Goal: Information Seeking & Learning: Check status

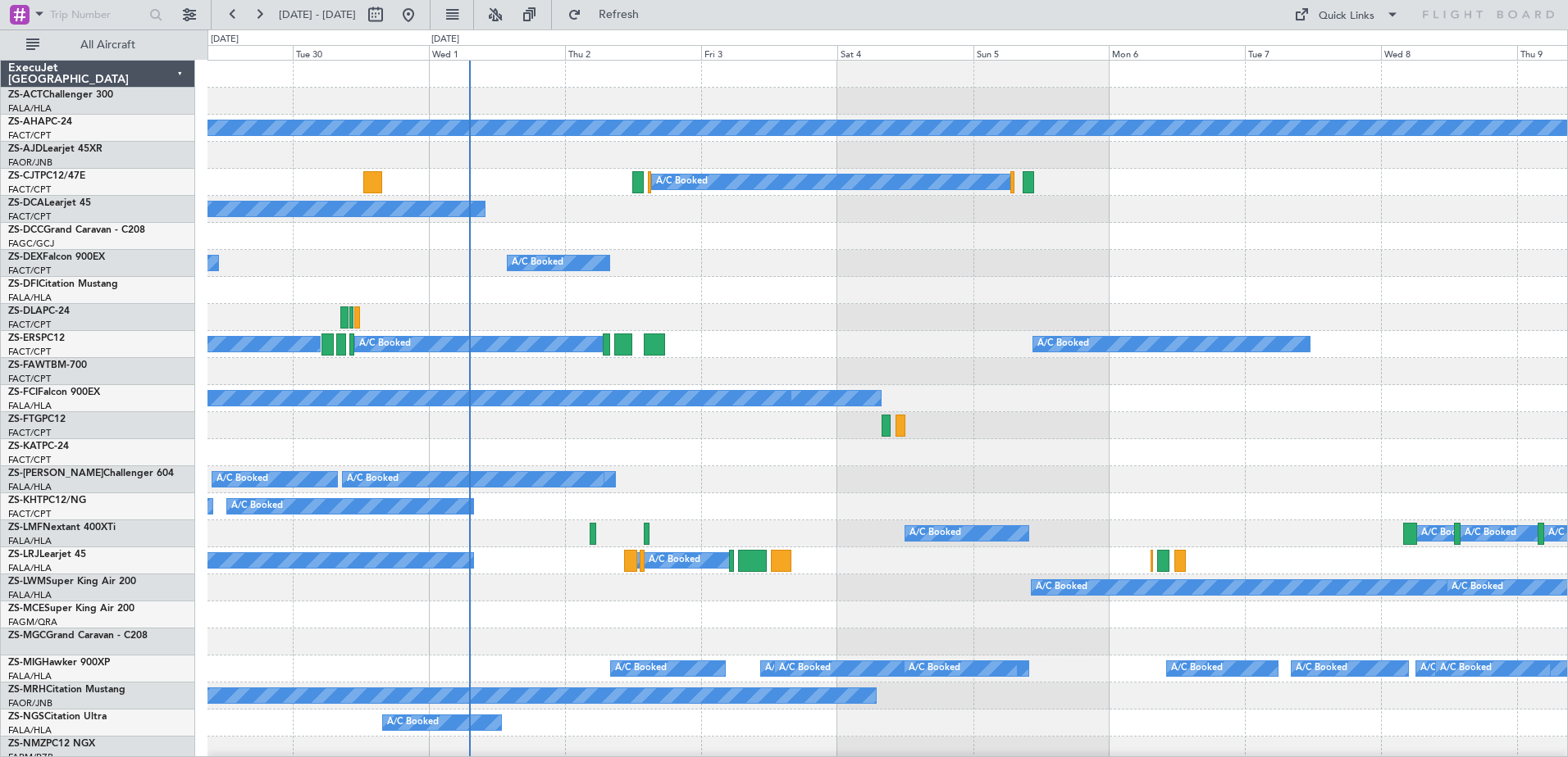
click at [657, 518] on div "Planned Maint A/C Booked A/C Booked A/C Booked A/C Booked A/C Booked A/C Booked…" at bounding box center [887, 629] width 1359 height 1136
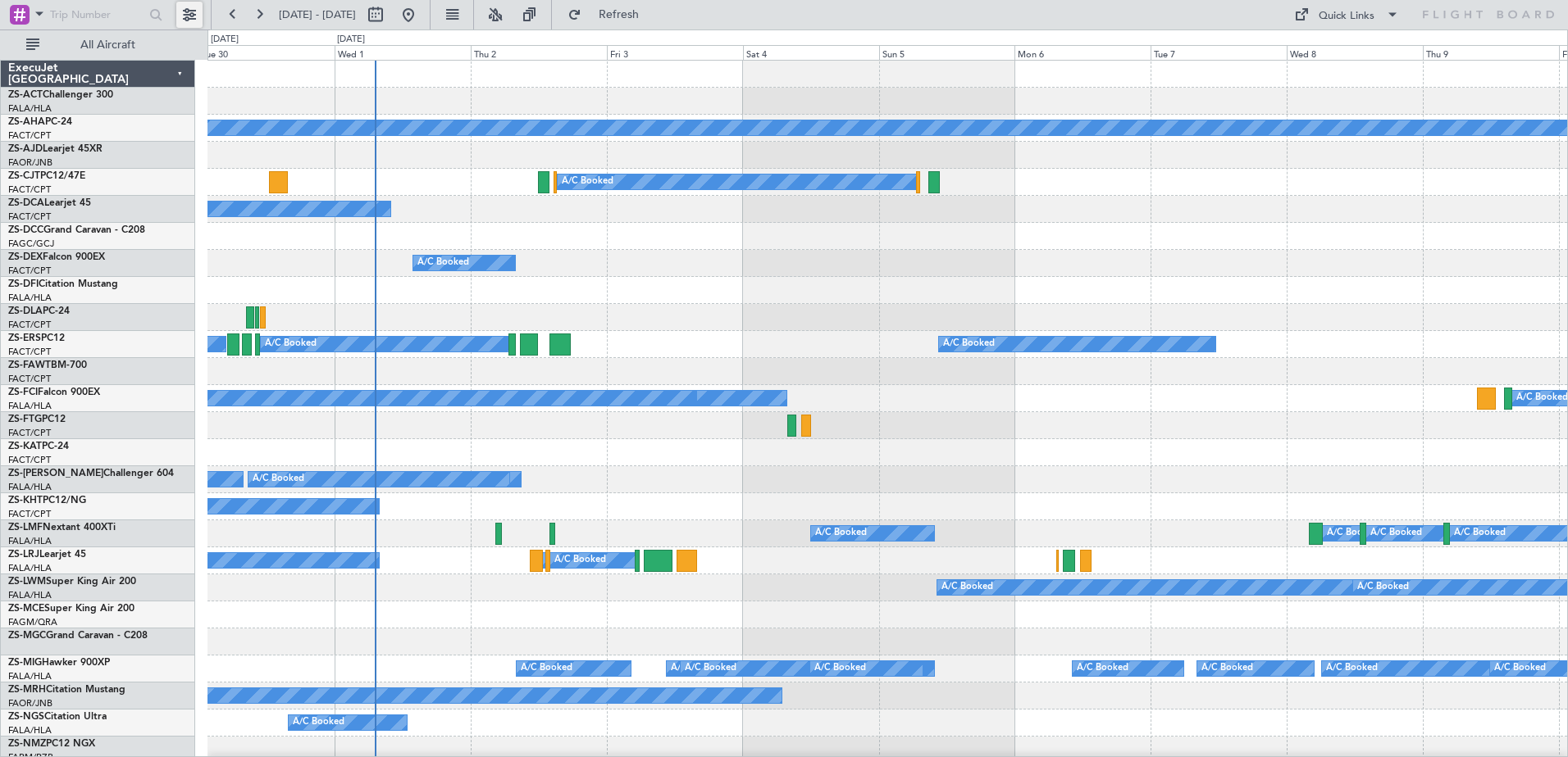
click at [191, 10] on button at bounding box center [189, 15] width 27 height 27
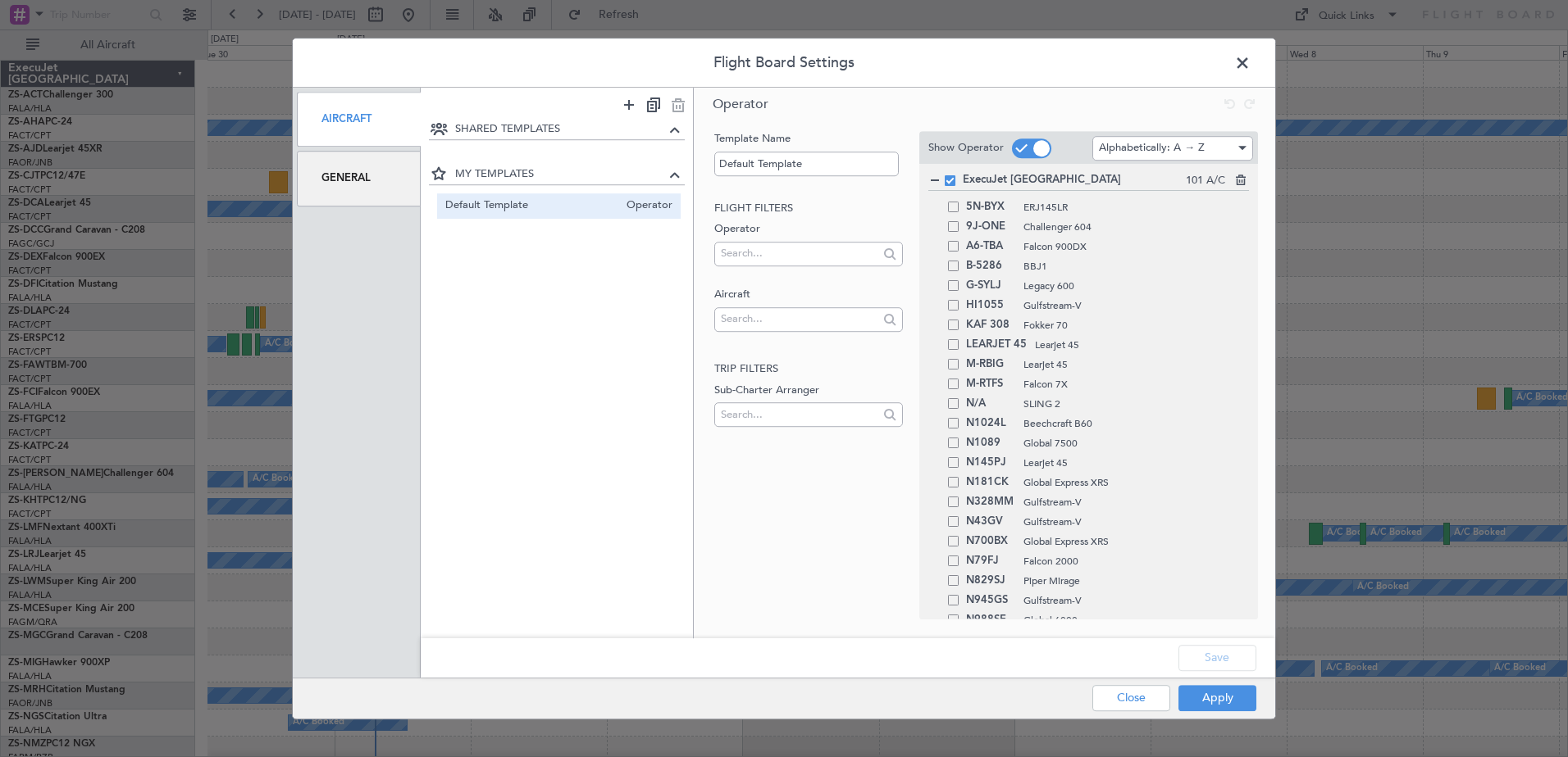
click at [1250, 60] on span at bounding box center [1250, 67] width 0 height 33
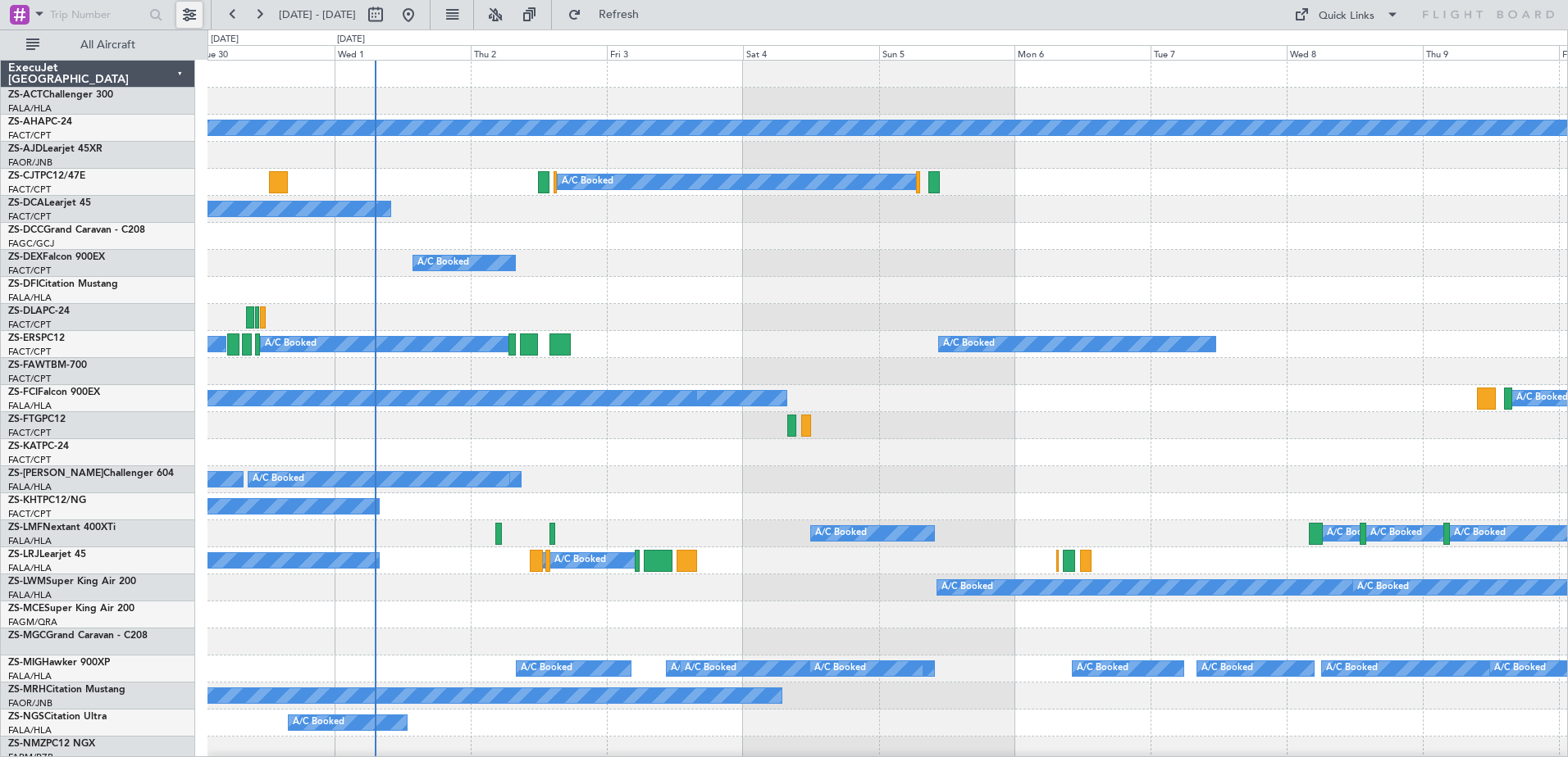
click at [189, 20] on button at bounding box center [189, 15] width 27 height 27
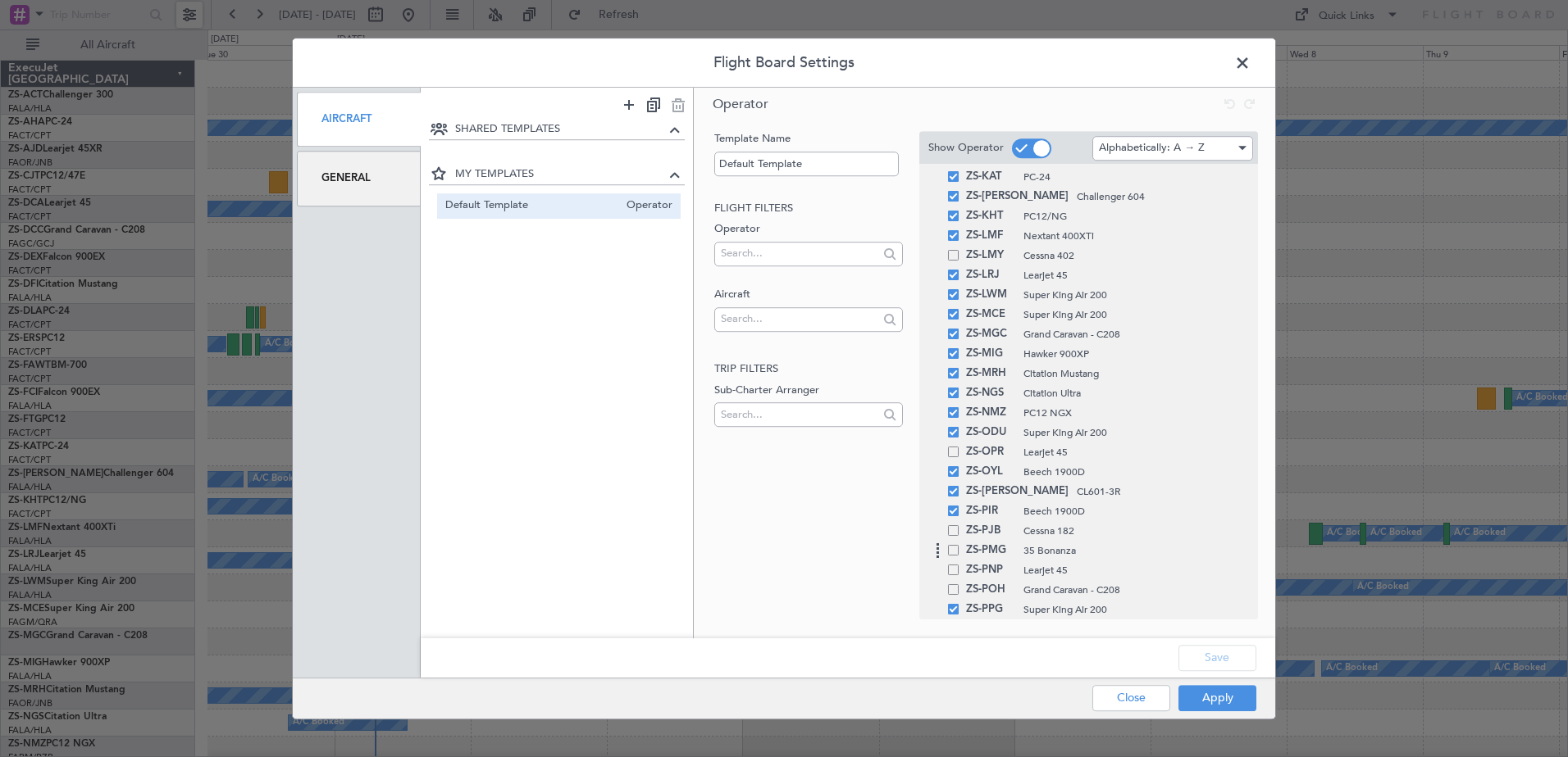
scroll to position [1109, 0]
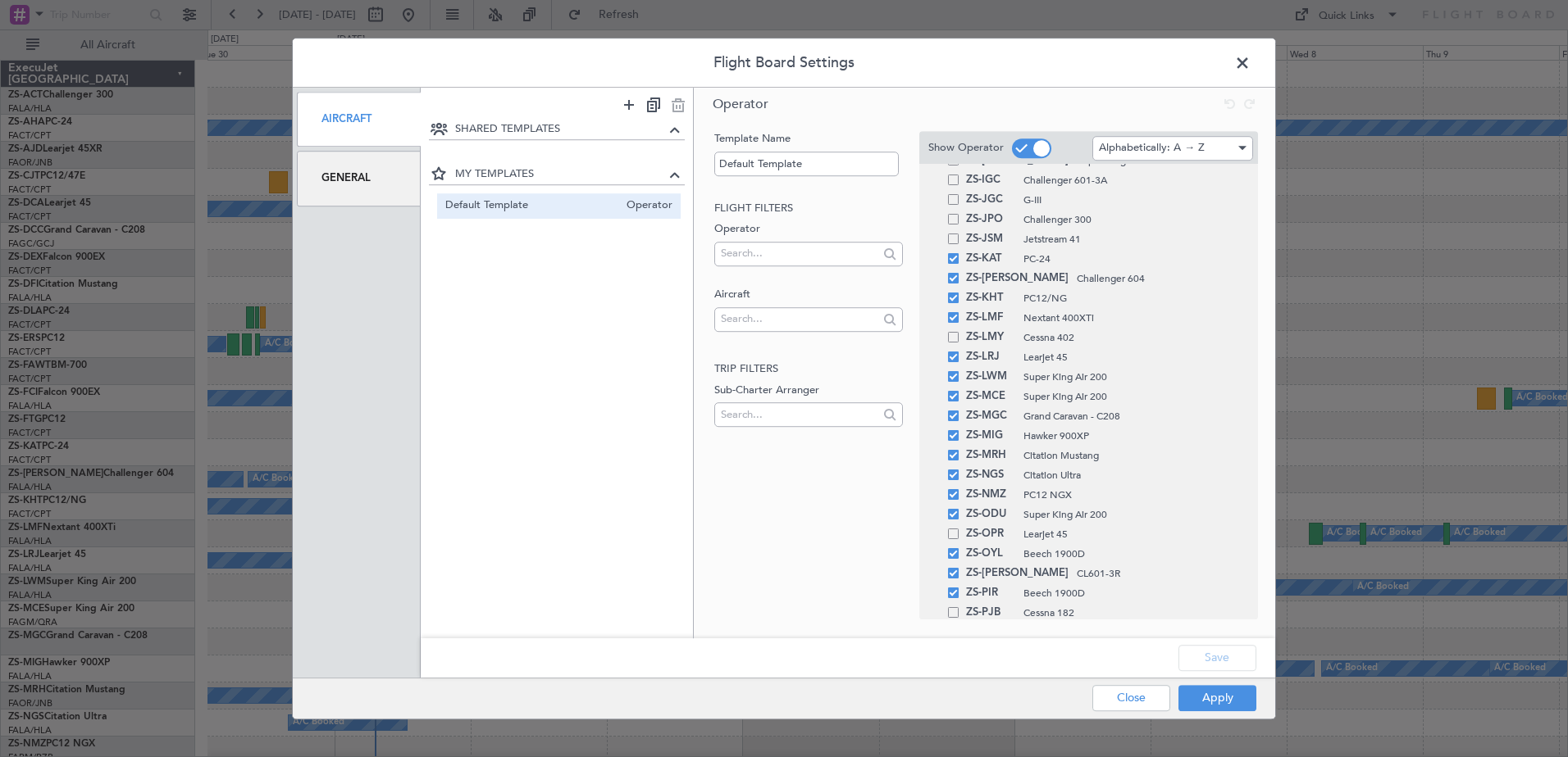
click at [1250, 61] on span at bounding box center [1250, 67] width 0 height 33
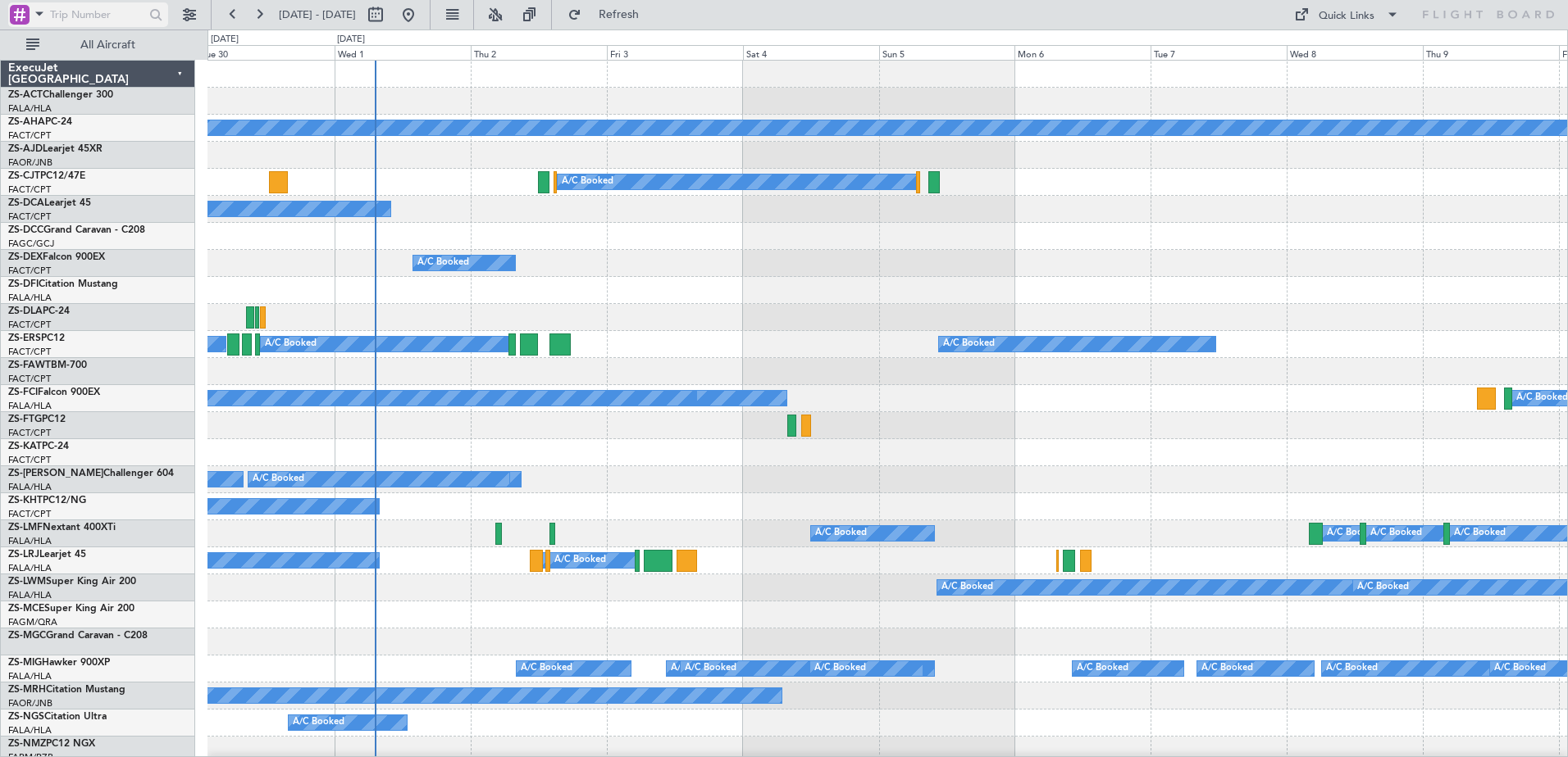
click at [34, 13] on span at bounding box center [39, 14] width 20 height 21
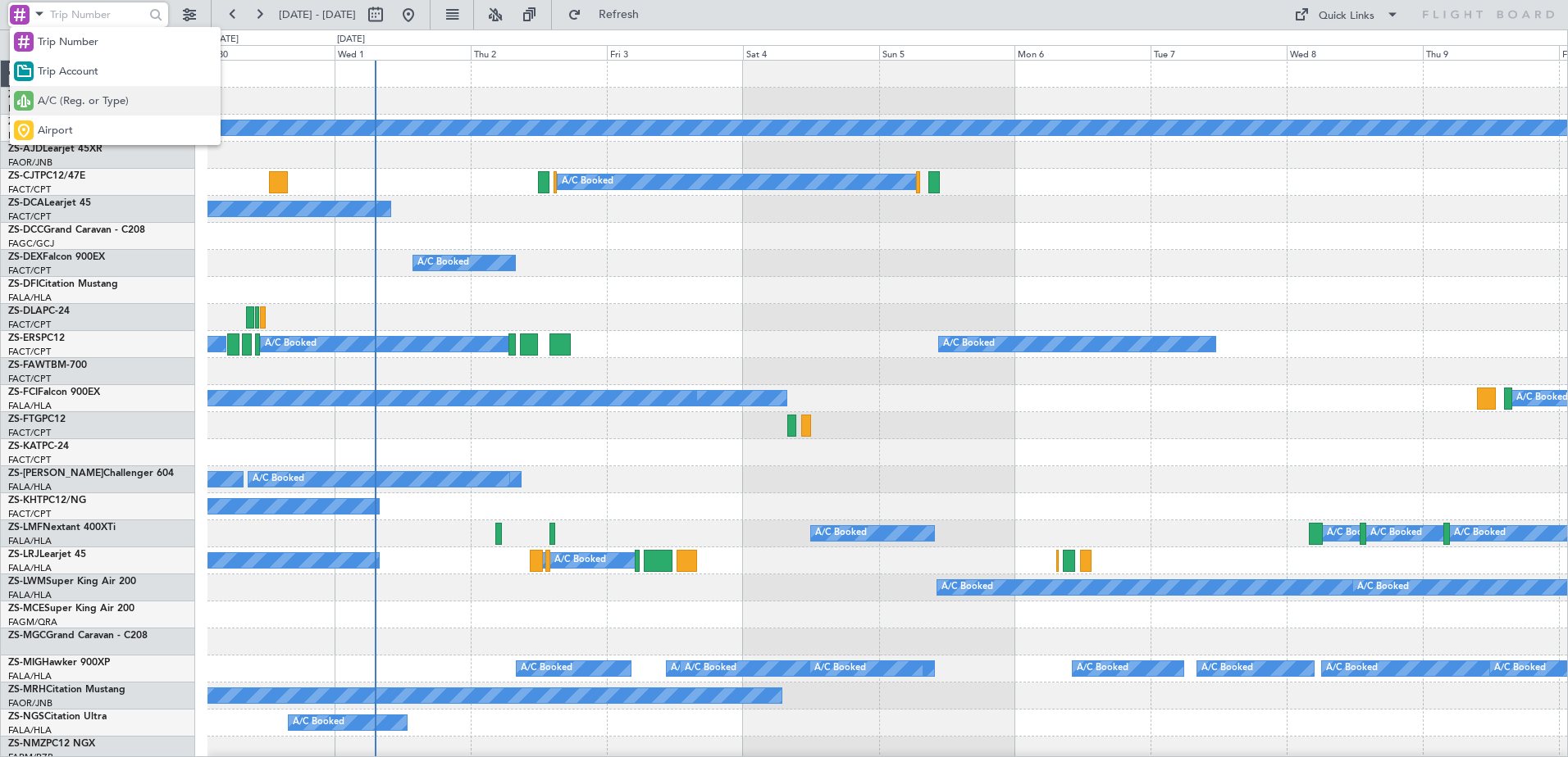
click at [98, 104] on span "A/C (Reg. or Type)" at bounding box center [83, 101] width 91 height 16
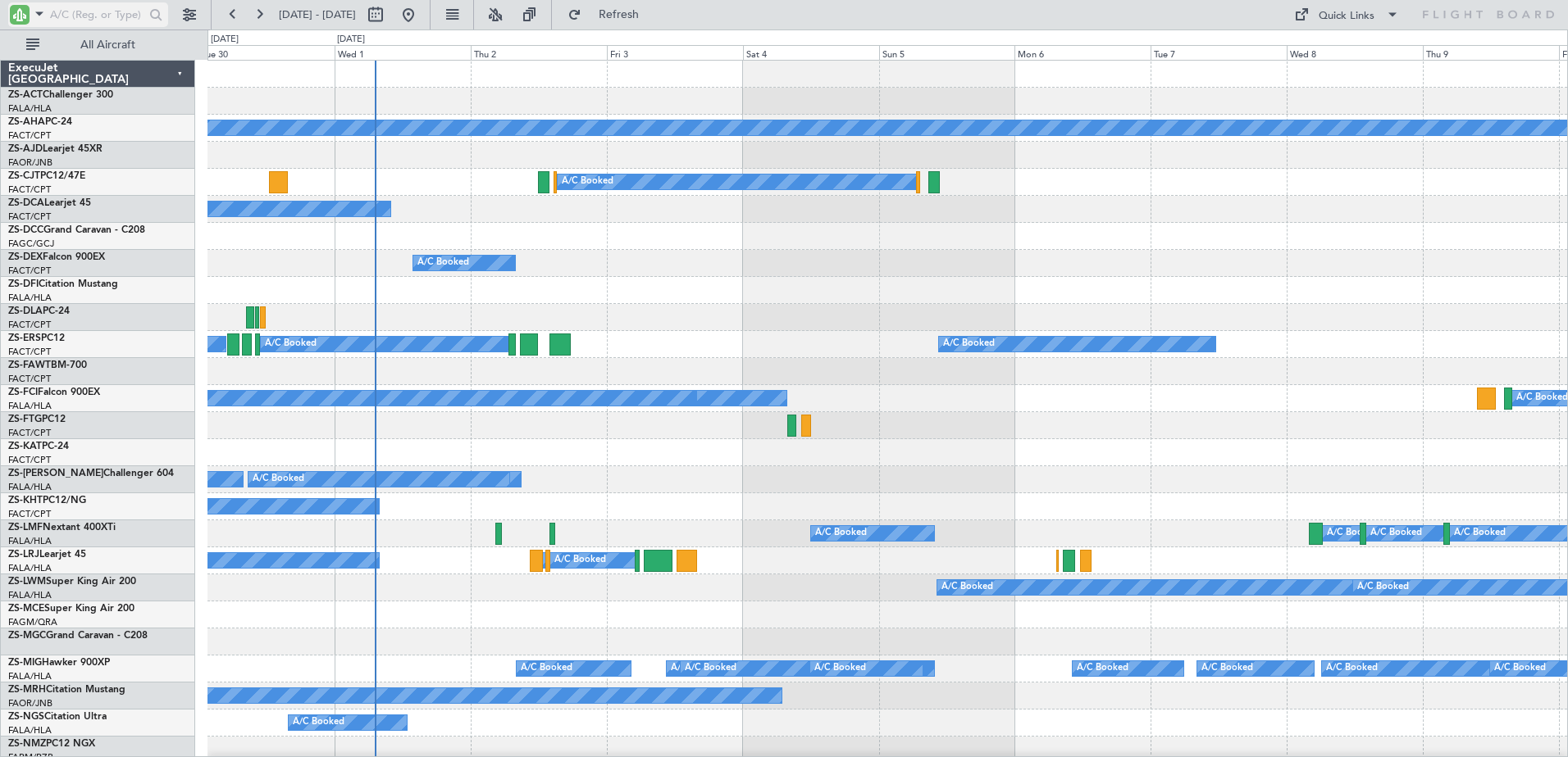
click at [78, 18] on input "text" at bounding box center [97, 15] width 94 height 25
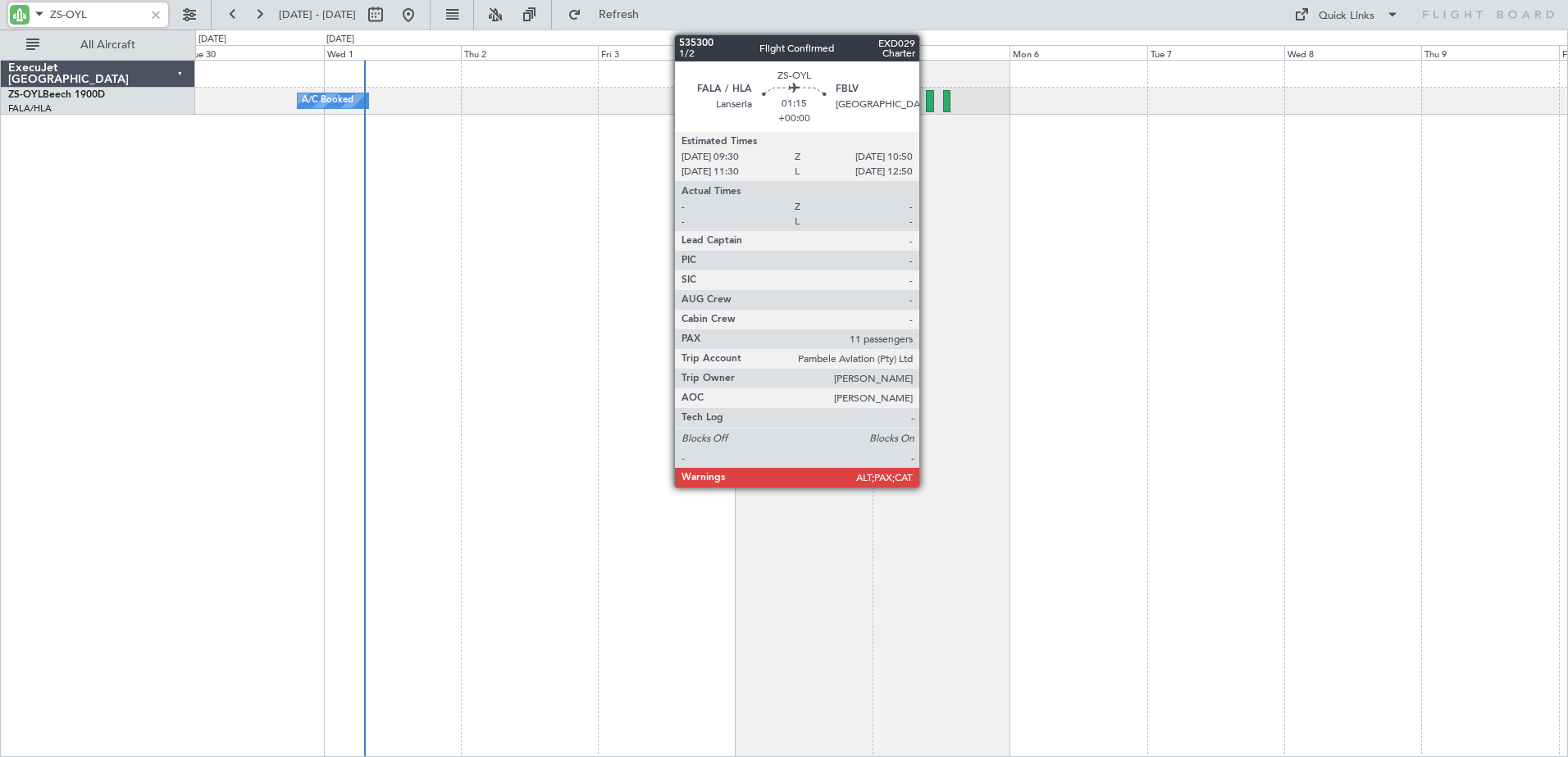
click at [927, 101] on div at bounding box center [930, 101] width 9 height 22
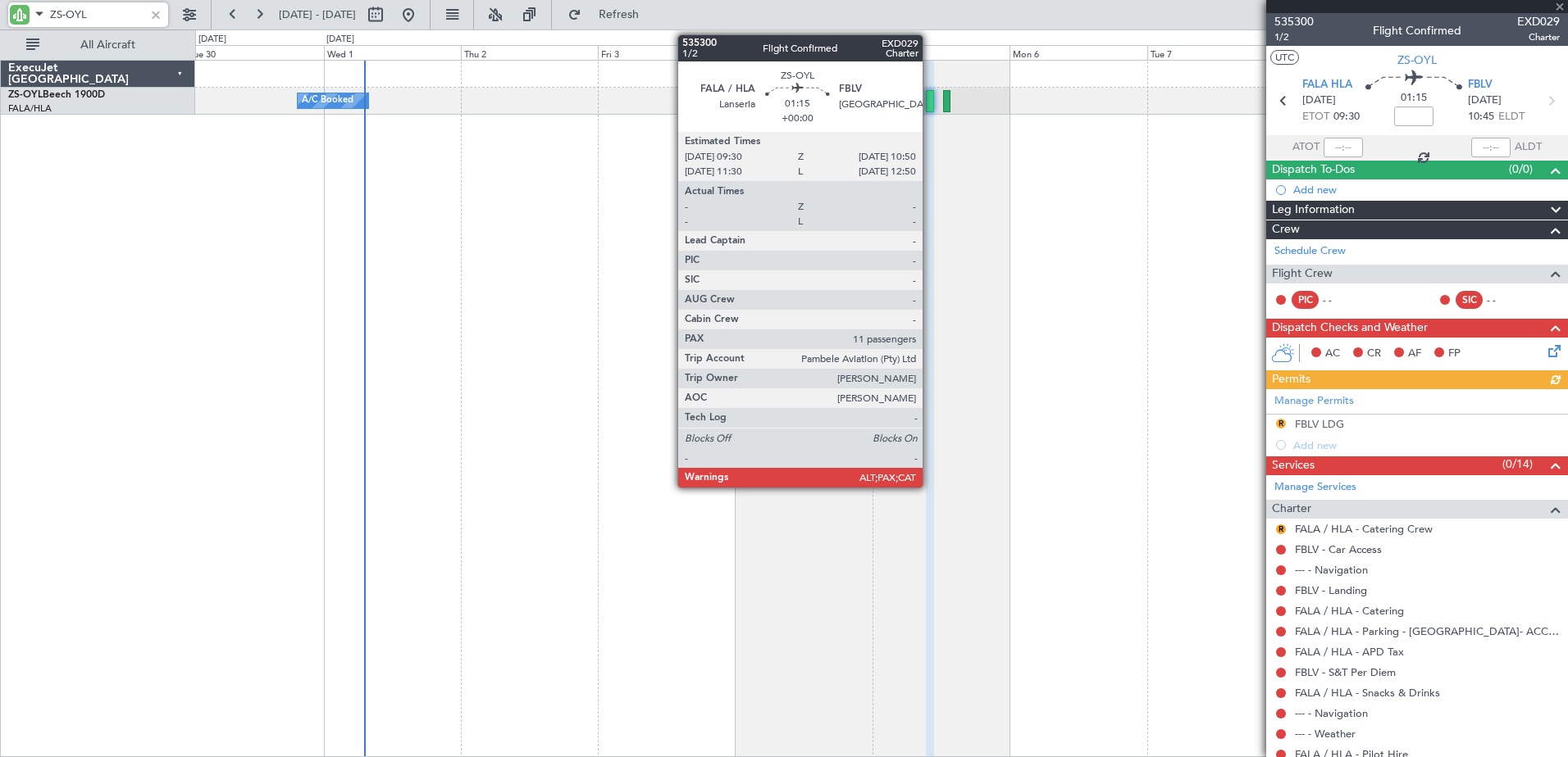
click at [930, 101] on div at bounding box center [930, 101] width 9 height 22
type input "ZS-OYL"
